Goal: Information Seeking & Learning: Learn about a topic

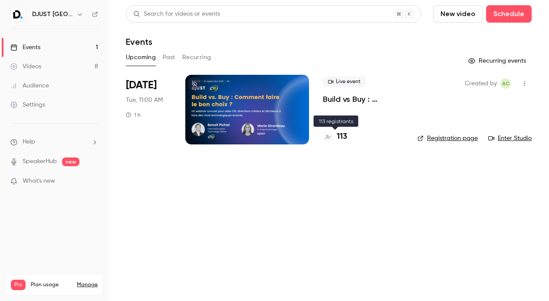
click at [339, 137] on h4 "113" at bounding box center [342, 137] width 10 height 12
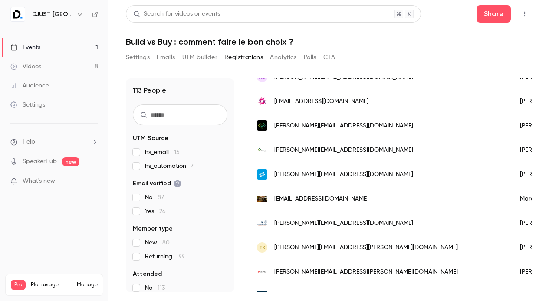
scroll to position [227, 0]
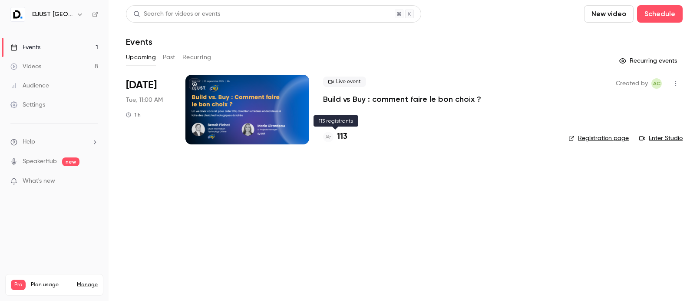
click at [346, 139] on h4 "113" at bounding box center [342, 137] width 10 height 12
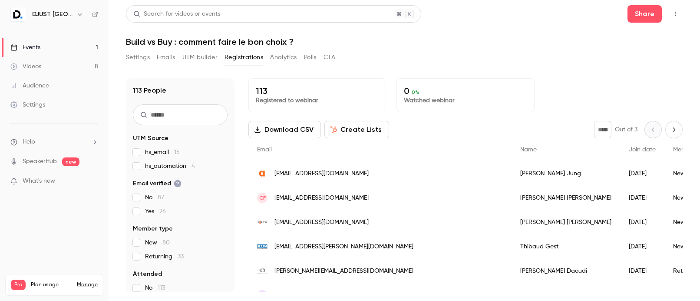
click at [549, 133] on button "Next page" at bounding box center [673, 129] width 17 height 17
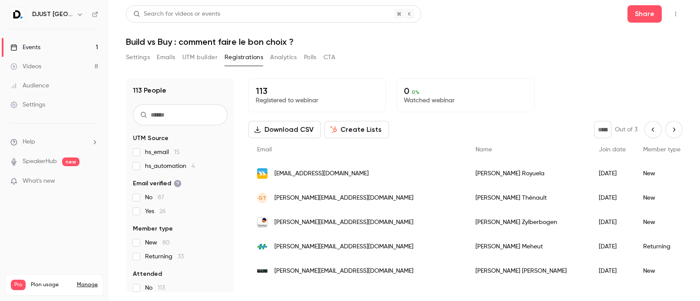
click at [549, 133] on button "Next page" at bounding box center [673, 129] width 17 height 17
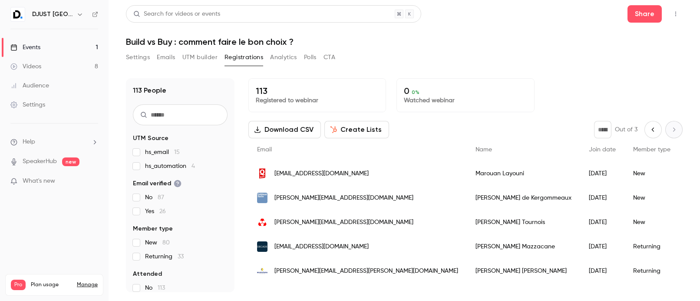
scroll to position [159, 0]
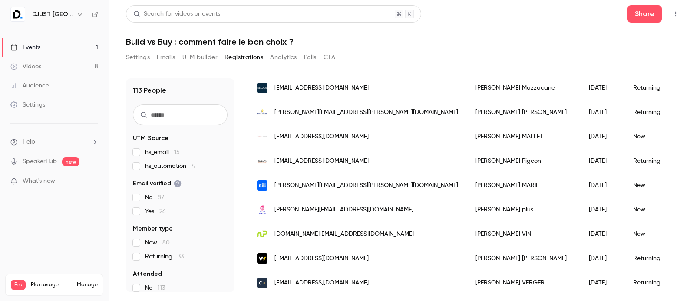
click at [437, 70] on div "113 People UTM Source hs_email 15 hs_automation 4 Email verified No 87 Yes 26 M…" at bounding box center [404, 180] width 557 height 224
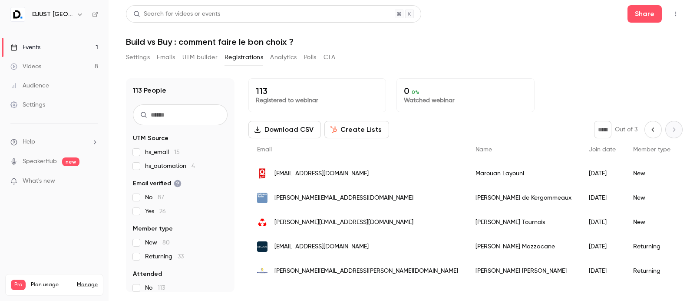
click at [549, 131] on icon "Previous page" at bounding box center [654, 129] width 10 height 7
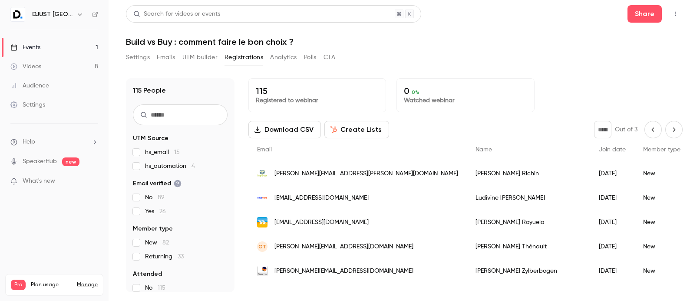
click at [549, 131] on icon "Previous page" at bounding box center [654, 129] width 10 height 7
type input "*"
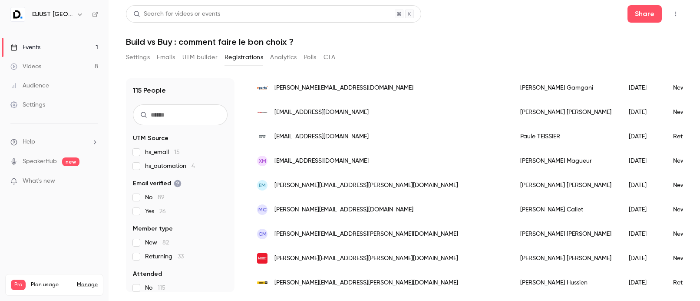
scroll to position [742, 0]
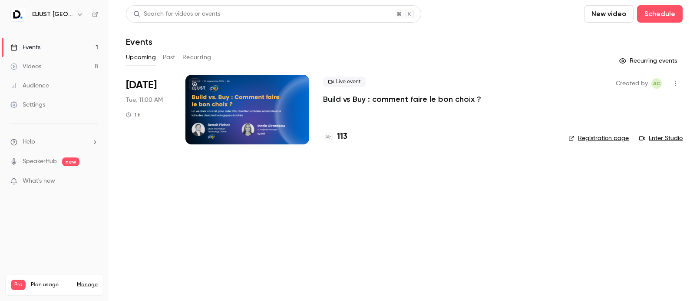
click at [617, 136] on link "Registration page" at bounding box center [599, 138] width 60 height 9
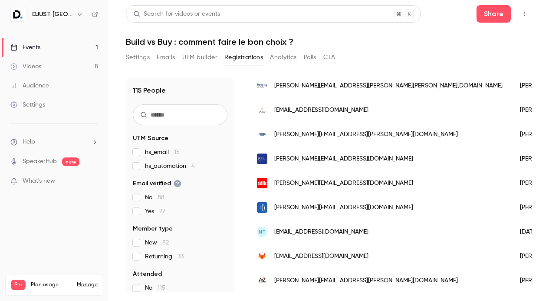
scroll to position [1092, 0]
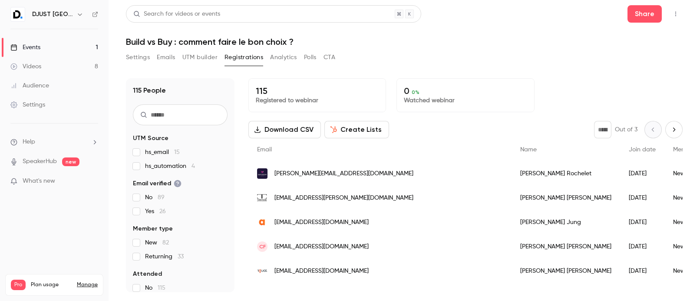
scroll to position [742, 0]
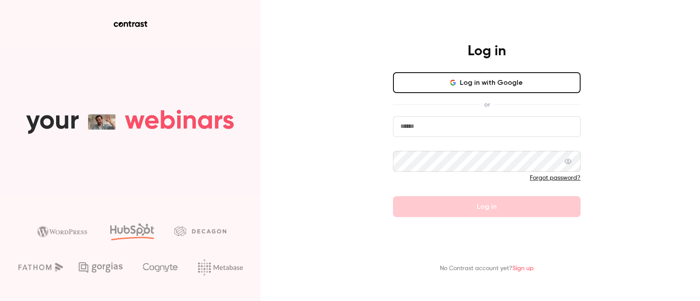
click at [491, 91] on button "Log in with Google" at bounding box center [487, 82] width 188 height 21
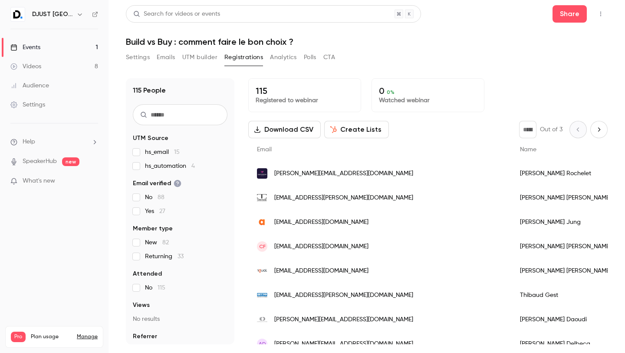
scroll to position [1040, 0]
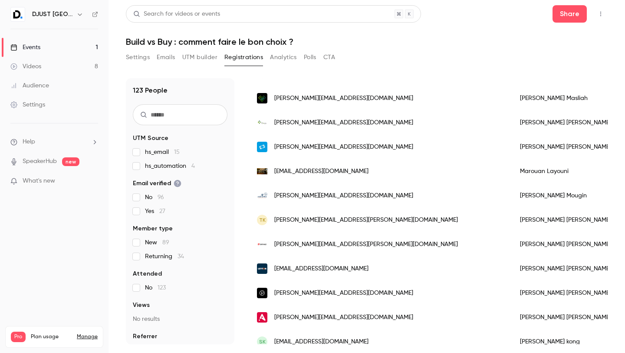
scroll to position [354, 0]
